Goal: Information Seeking & Learning: Learn about a topic

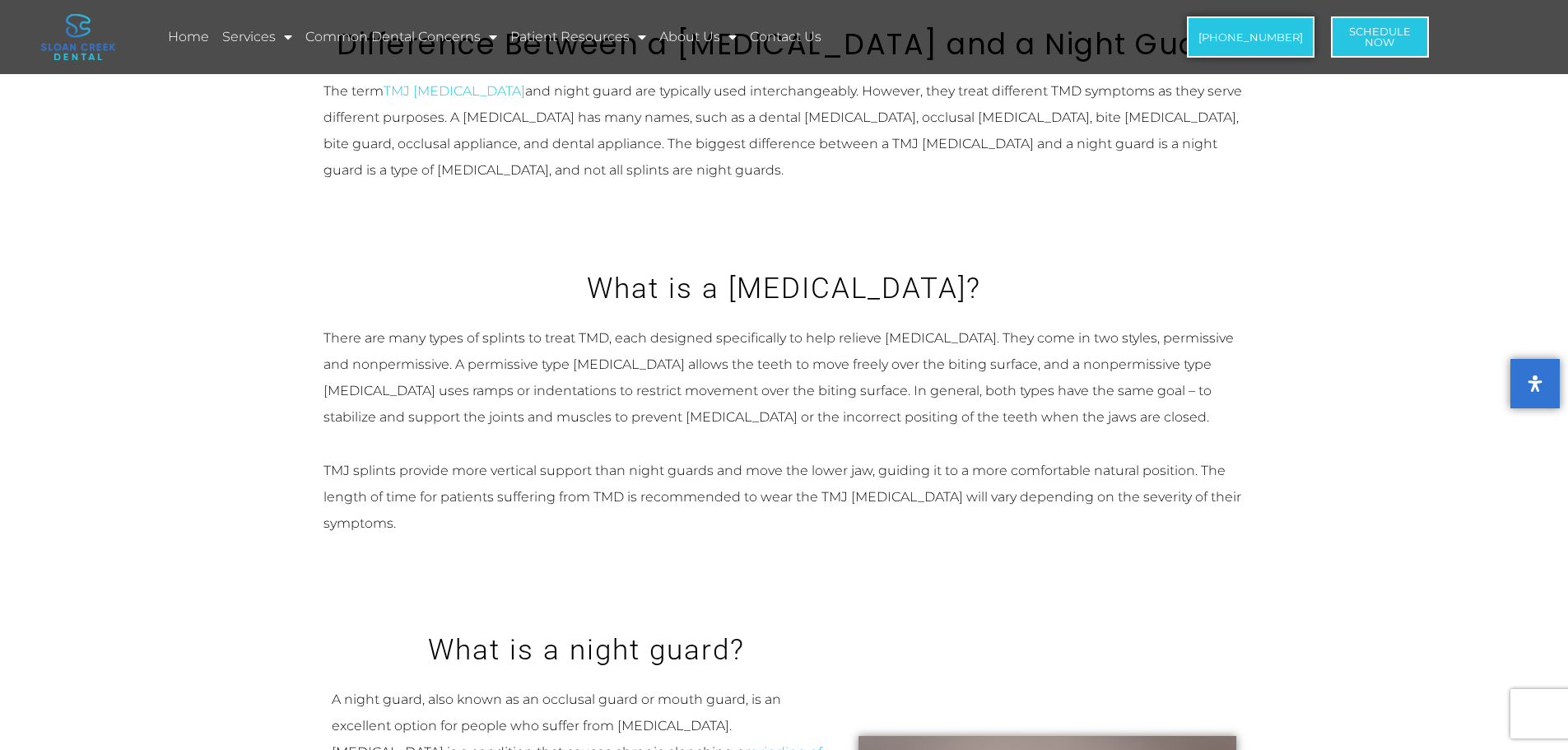
scroll to position [214, 0]
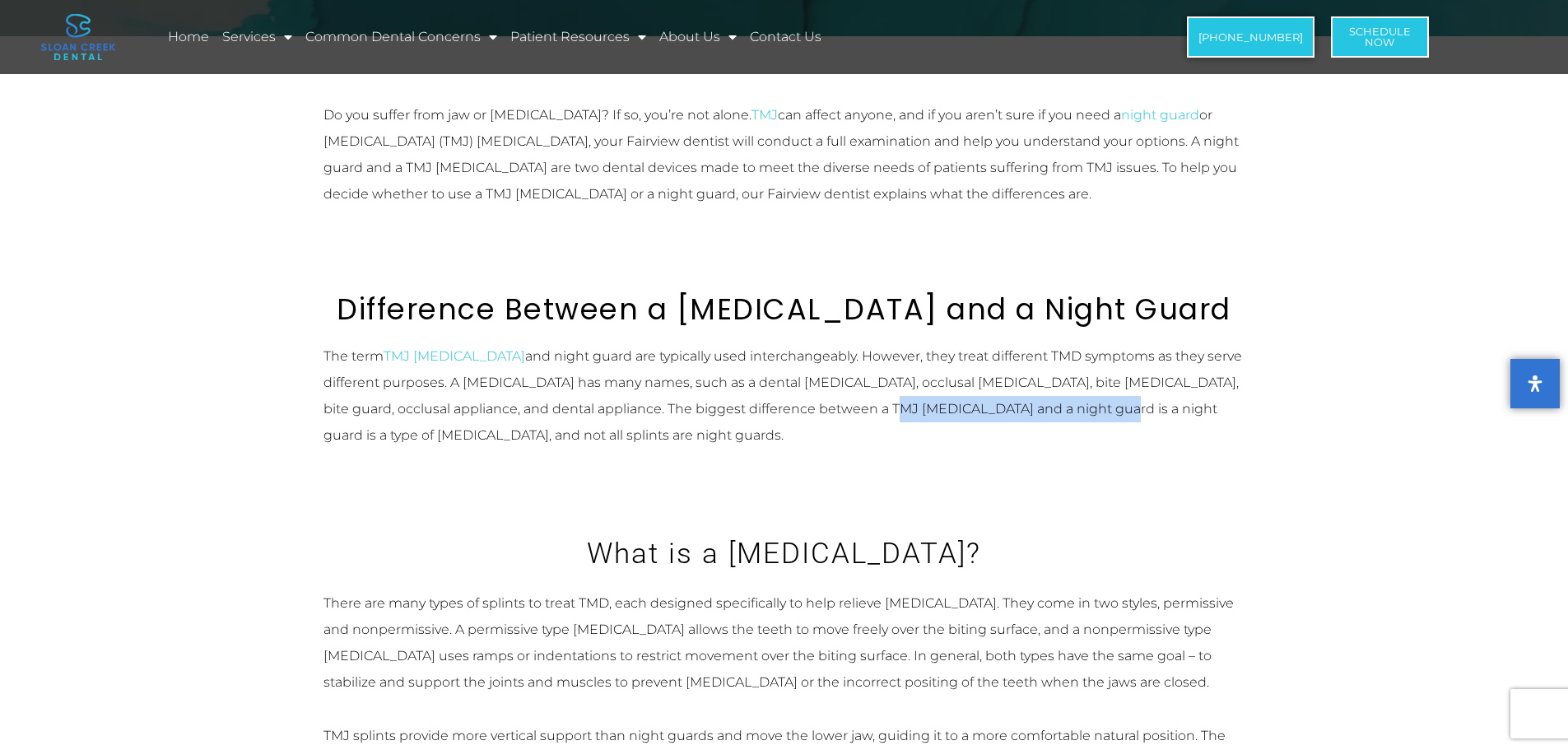
drag, startPoint x: 785, startPoint y: 409, endPoint x: 952, endPoint y: 407, distance: 167.0
click at [952, 407] on span "and night guard are typically used interchangeably. However, they treat differe…" at bounding box center [784, 395] width 919 height 95
copy span "a night guard is a type of [MEDICAL_DATA]"
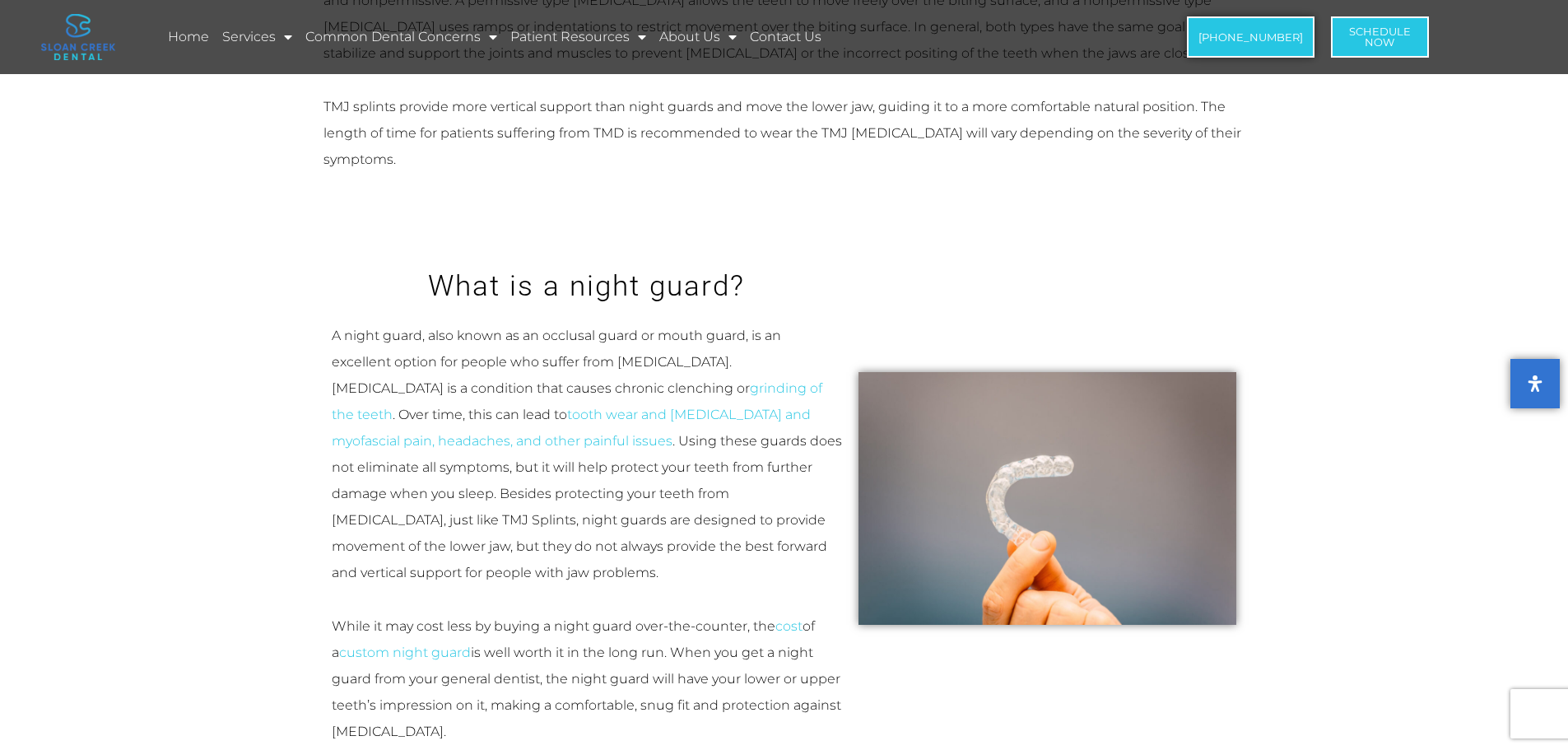
scroll to position [627, 0]
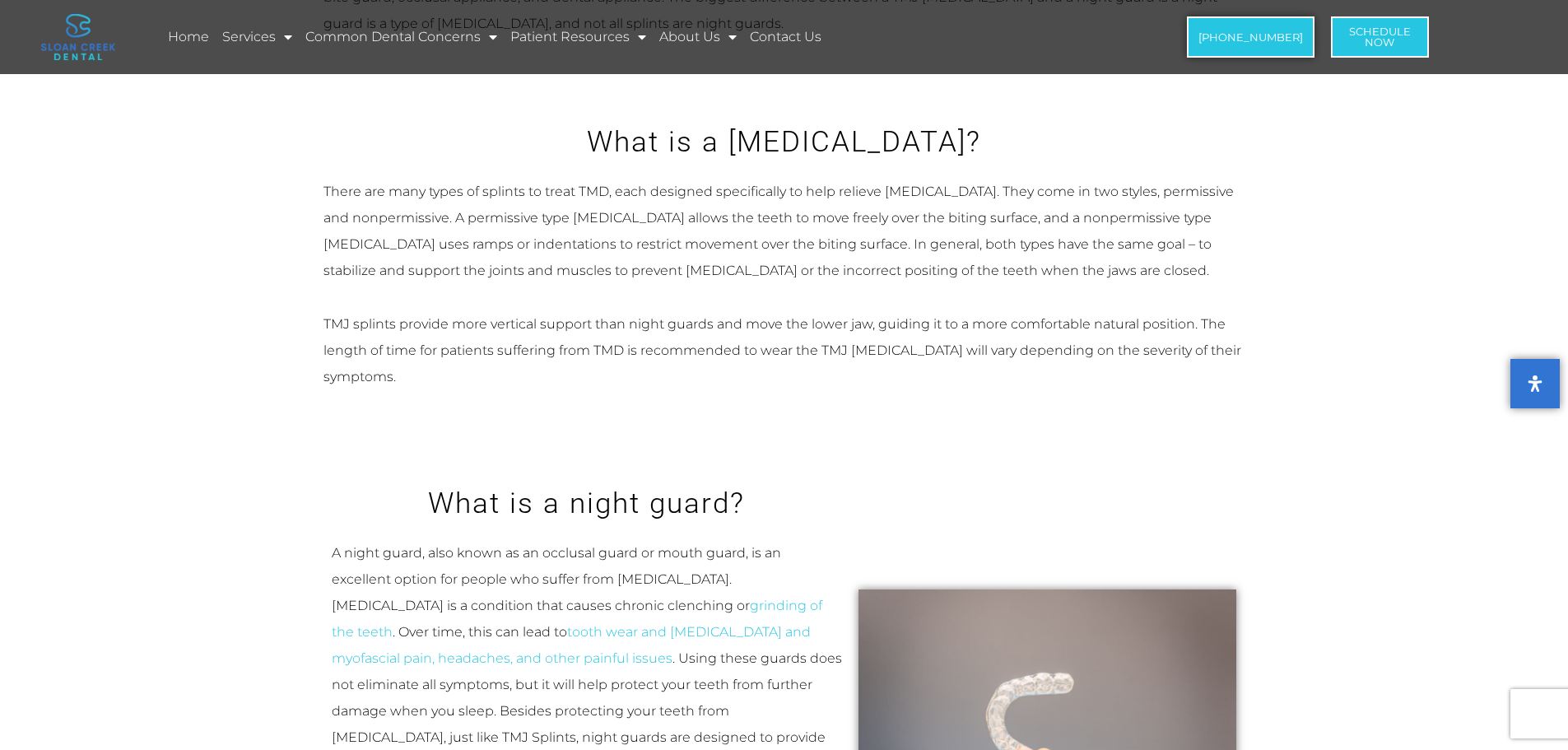
click at [637, 484] on h3 "What is a night guard?" at bounding box center [587, 503] width 511 height 40
click at [584, 442] on div "What is a night guard?" at bounding box center [587, 483] width 511 height 82
click at [712, 484] on h3 "What is a night guard?" at bounding box center [587, 503] width 511 height 40
click at [1100, 281] on div "There are many types of splints to treat TMD, each designed specifically to hel…" at bounding box center [784, 284] width 922 height 212
click at [874, 259] on div "There are many types of splints to treat TMD, each designed specifically to hel…" at bounding box center [784, 284] width 922 height 212
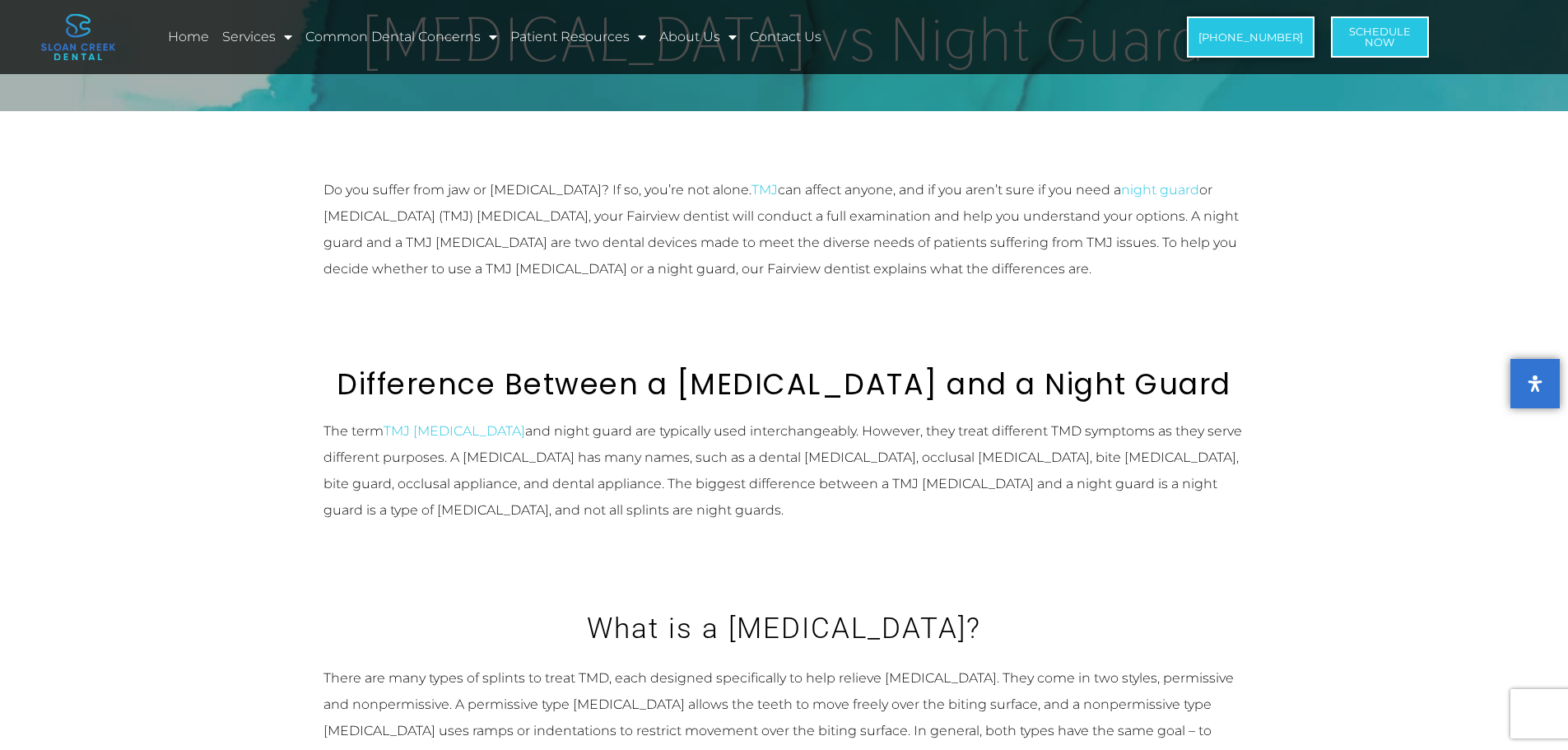
scroll to position [133, 0]
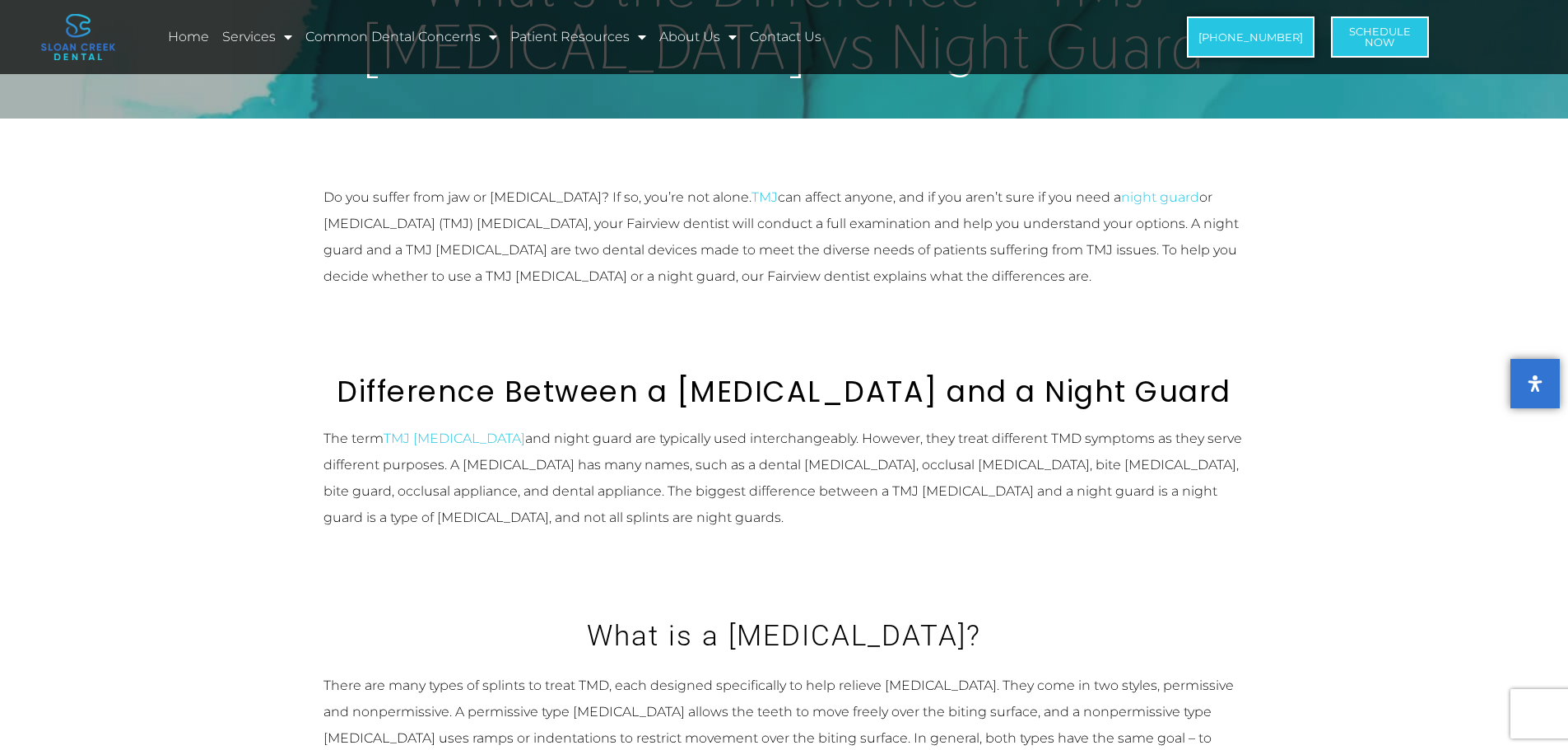
click at [667, 514] on div "The term TMJ [MEDICAL_DATA] and night guard are typically used interchangeably.…" at bounding box center [784, 491] width 922 height 133
